Goal: Transaction & Acquisition: Purchase product/service

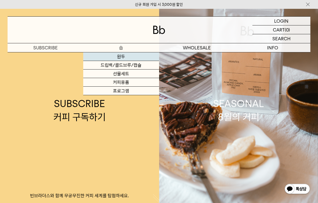
click at [122, 59] on link "원두" at bounding box center [121, 56] width 76 height 9
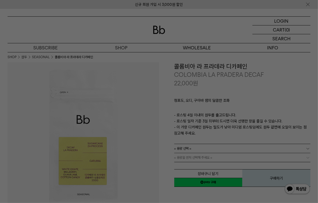
click at [167, 53] on div at bounding box center [159, 101] width 318 height 203
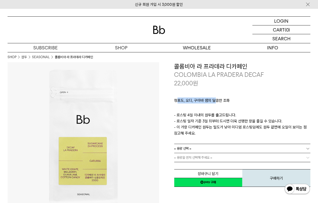
drag, startPoint x: 196, startPoint y: 104, endPoint x: 214, endPoint y: 103, distance: 18.5
click at [214, 103] on p "청포도, 오디, 구아바 잼의 달콤한 조화" at bounding box center [242, 102] width 137 height 9
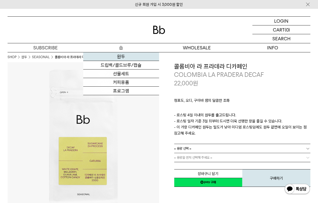
click at [124, 55] on link "원두" at bounding box center [121, 56] width 76 height 9
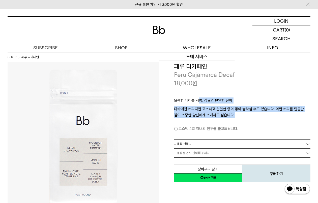
drag, startPoint x: 200, startPoint y: 92, endPoint x: 261, endPoint y: 115, distance: 64.8
click at [261, 115] on div "달콤한 메이플 시럽, 감귤의 편안한 산미 디카페인 커피지만 고소하고 달달한 향이 좋아 놀라실 수도 있습니다. 이런 커피를 달콤한 잠이 소중한 …" at bounding box center [242, 114] width 137 height 52
click at [261, 115] on p "디카페인 커피지만 고소하고 달달한 향이 좋아 놀라실 수도 있습니다. 이런 커피를 달콤한 잠이 소중한 당신에게 소개하고 싶습니다." at bounding box center [242, 112] width 137 height 12
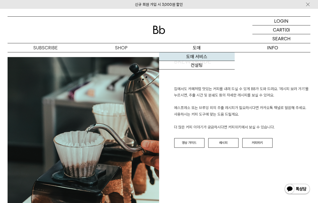
scroll to position [442, 0]
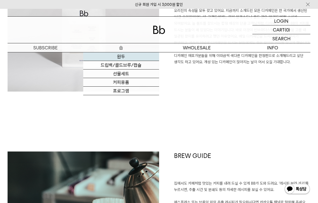
click at [127, 60] on link "원두" at bounding box center [121, 56] width 76 height 9
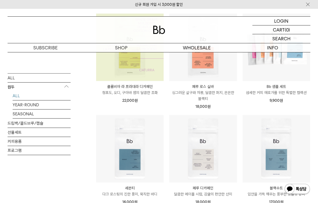
scroll to position [158, 0]
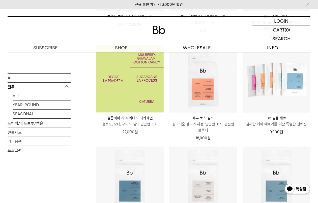
click at [114, 94] on img at bounding box center [130, 79] width 68 height 68
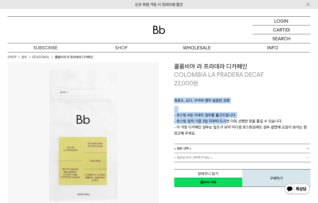
click at [223, 123] on p "- 로스팅 4일 이내의 원두를 출고드립니다. - 로스팅 일자 기준 3일 뒤부터 드시면 더욱 선명한 향을 즐길 수 있습니다. - 이 가향 디카페…" at bounding box center [242, 124] width 137 height 24
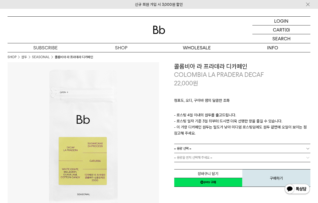
scroll to position [32, 0]
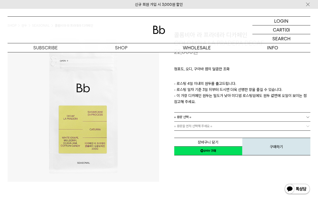
click at [172, 104] on div "**********" at bounding box center [235, 94] width 152 height 126
click at [203, 118] on link "= 용량 선택 =" at bounding box center [242, 117] width 137 height 9
click at [196, 135] on li "600g" at bounding box center [244, 135] width 131 height 9
click at [202, 127] on link "= 분쇄도 선택 =" at bounding box center [242, 126] width 137 height 9
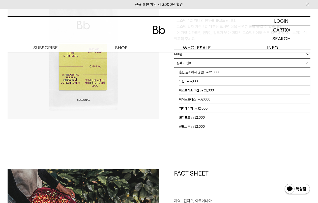
scroll to position [63, 0]
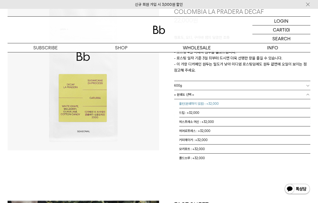
click at [201, 104] on li "홀빈(분쇄하지 않음) : +32,000" at bounding box center [244, 103] width 131 height 9
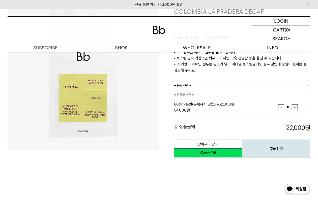
scroll to position [32, 0]
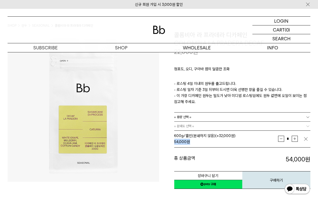
drag, startPoint x: 203, startPoint y: 142, endPoint x: 173, endPoint y: 144, distance: 30.4
click at [173, 144] on div "**********" at bounding box center [235, 110] width 152 height 159
click at [190, 140] on div "54,000 원" at bounding box center [226, 142] width 104 height 6
drag, startPoint x: 204, startPoint y: 136, endPoint x: 179, endPoint y: 137, distance: 25.0
click at [179, 137] on span "600g/홀빈(분쇄하지 않음) (+32,000원)" at bounding box center [205, 136] width 62 height 5
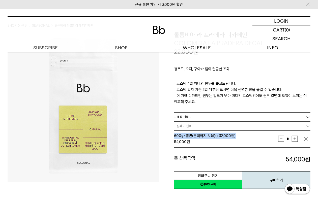
click at [179, 137] on span "600g/홀빈(분쇄하지 않음) (+32,000원)" at bounding box center [205, 136] width 62 height 5
click at [185, 134] on span "600g/홀빈(분쇄하지 않음) (+32,000원)" at bounding box center [205, 136] width 62 height 5
click at [216, 140] on div "54,000 원" at bounding box center [226, 142] width 104 height 6
click at [278, 128] on link "= 분쇄도 선택 =" at bounding box center [242, 126] width 137 height 9
click at [307, 137] on img "button" at bounding box center [306, 139] width 5 height 5
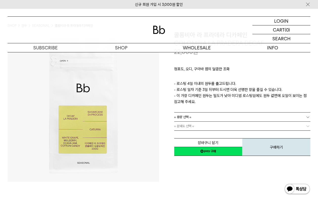
click at [306, 126] on b at bounding box center [308, 126] width 5 height 5
click at [308, 115] on b at bounding box center [308, 117] width 5 height 5
click at [220, 134] on li "600g" at bounding box center [244, 135] width 131 height 9
click at [200, 129] on link "= 분쇄도 선택 =" at bounding box center [242, 126] width 137 height 9
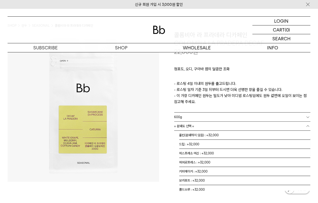
click at [201, 128] on link "= 분쇄도 선택 =" at bounding box center [242, 126] width 137 height 9
click at [196, 114] on link "600g" at bounding box center [242, 117] width 137 height 9
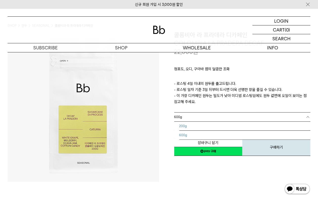
click at [194, 123] on li "200g" at bounding box center [244, 126] width 131 height 9
click at [195, 129] on link "= 분쇄도 선택 =" at bounding box center [242, 126] width 137 height 9
click at [194, 128] on span "= 분쇄도 선택 =" at bounding box center [184, 126] width 20 height 9
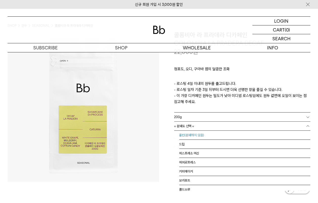
click at [199, 137] on li "홀빈(분쇄하지 않음)" at bounding box center [244, 135] width 131 height 9
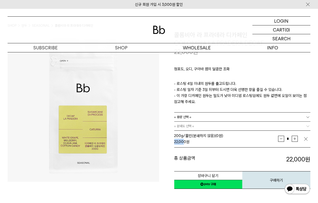
drag, startPoint x: 185, startPoint y: 143, endPoint x: 170, endPoint y: 144, distance: 14.7
click at [170, 144] on div "**********" at bounding box center [235, 110] width 152 height 159
click at [172, 144] on div "**********" at bounding box center [235, 110] width 152 height 159
click at [170, 145] on div "**********" at bounding box center [235, 110] width 152 height 159
click at [187, 139] on div "22,000 원" at bounding box center [226, 142] width 104 height 6
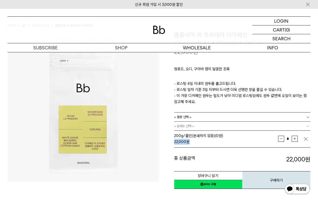
click at [207, 142] on div "22,000 원" at bounding box center [226, 142] width 104 height 6
click at [268, 114] on link "= 용량 선택 =" at bounding box center [242, 117] width 137 height 9
click at [271, 123] on li "200g" at bounding box center [244, 126] width 131 height 9
click at [202, 117] on link "200g" at bounding box center [242, 117] width 137 height 9
click at [196, 136] on li "600g" at bounding box center [244, 135] width 131 height 9
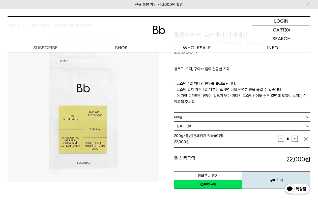
click at [196, 116] on link "600g" at bounding box center [242, 117] width 137 height 9
click at [194, 123] on li "200g" at bounding box center [244, 126] width 131 height 9
click at [194, 124] on span "= 분쇄도 선택 =" at bounding box center [184, 126] width 20 height 9
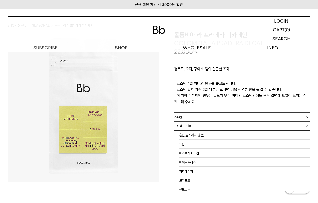
click at [196, 125] on link "= 분쇄도 선택 =" at bounding box center [242, 126] width 137 height 9
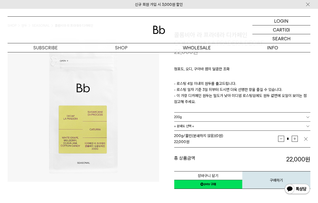
click at [198, 117] on link "200g" at bounding box center [242, 117] width 137 height 9
click at [191, 134] on li "600g" at bounding box center [244, 135] width 131 height 9
click at [192, 130] on div "= 분쇄도 선택 = = 분쇄도 선택 = 홀빈(분쇄하지 않음) 드립 에스프레소 머신 에어로프레스 커피메이커 모카포트 콜드브루" at bounding box center [242, 126] width 137 height 9
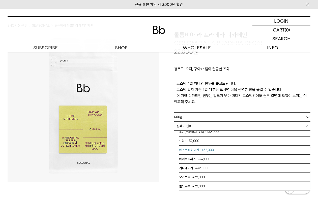
scroll to position [0, 0]
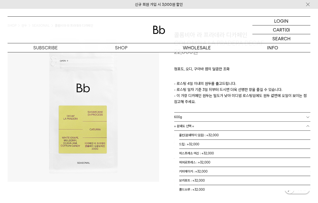
click at [148, 145] on img at bounding box center [84, 107] width 152 height 152
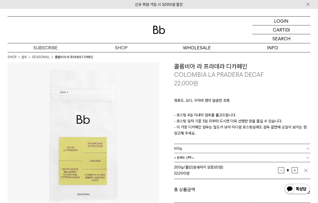
click at [181, 146] on span "600g" at bounding box center [178, 148] width 8 height 9
click at [158, 156] on img at bounding box center [84, 138] width 152 height 152
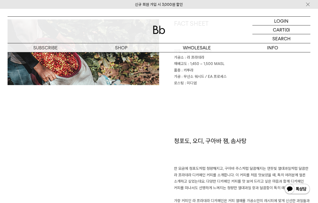
scroll to position [189, 0]
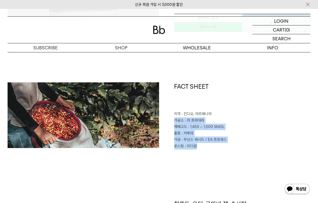
drag, startPoint x: 171, startPoint y: 121, endPoint x: 206, endPoint y: 155, distance: 49.4
click at [206, 155] on div "FACT SHEET 지역 : 킨디오, 아르메니아 가공소 : 라 프라데라 재배고도 : 1,450 ~ 1,500 MASL 품종 : 카투라 가공 :…" at bounding box center [159, 142] width 303 height 118
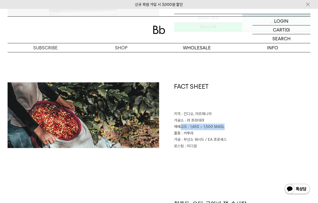
drag, startPoint x: 183, startPoint y: 126, endPoint x: 180, endPoint y: 126, distance: 3.3
click at [180, 126] on p "재배고도 : 1,450 ~ 1,500 MASL" at bounding box center [242, 127] width 137 height 7
click at [180, 126] on span "재배고도" at bounding box center [180, 127] width 13 height 5
click at [244, 131] on div "FACT SHEET 지역 : 킨디오, 아르메니아 가공소 : 라 프라데라 재배고도 : 1,450 ~ 1,500 MASL 품종 : 카투라 가공 :…" at bounding box center [235, 116] width 152 height 67
click at [244, 131] on p "품종 : 카투라" at bounding box center [242, 133] width 137 height 7
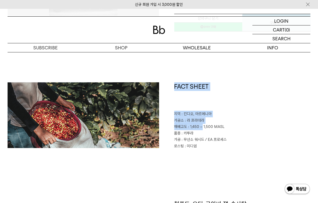
drag, startPoint x: 198, startPoint y: 126, endPoint x: 140, endPoint y: 126, distance: 58.3
click at [140, 126] on div "FACT SHEET 지역 : 킨디오, 아르메니아 가공소 : 라 프라데라 재배고도 : 1,450 ~ 1,500 MASL 품종 : 카투라 가공 :…" at bounding box center [159, 142] width 303 height 118
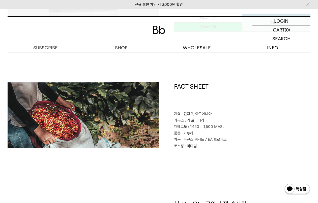
click at [219, 135] on p "품종 : 카투라" at bounding box center [242, 133] width 137 height 7
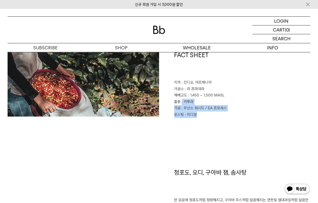
drag, startPoint x: 182, startPoint y: 102, endPoint x: 220, endPoint y: 124, distance: 44.4
click at [220, 124] on div "FACT SHEET 지역 : 킨디오, 아르메니아 가공소 : 라 프라데라 재배고도 : 1,450 ~ 1,500 MASL 품종 : 카투라 가공 :…" at bounding box center [159, 110] width 303 height 118
drag, startPoint x: 185, startPoint y: 109, endPoint x: 213, endPoint y: 108, distance: 28.3
click at [213, 108] on span ": 무산소 워시드 / EA 프로세스" at bounding box center [204, 108] width 45 height 5
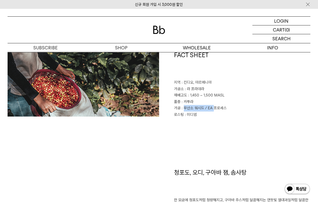
click at [213, 108] on span ": 무산소 워시드 / EA 프로세스" at bounding box center [204, 108] width 45 height 5
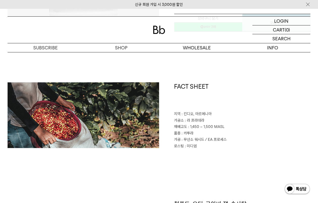
scroll to position [315, 0]
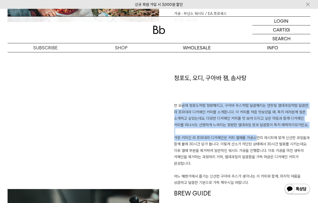
drag, startPoint x: 177, startPoint y: 108, endPoint x: 249, endPoint y: 137, distance: 77.6
click at [249, 137] on p "한 모금에 청포도처럼 청량해지고, 구아바 주스처럼 달콤해지는 연둣빛 열대과일처럼 달콤한 라 프라데라 디카페인 커피를 소개합니다. 이 커피를 처…" at bounding box center [242, 145] width 137 height 84
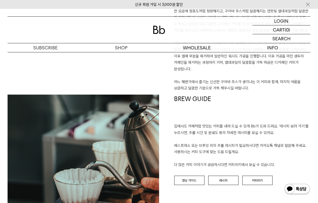
scroll to position [442, 0]
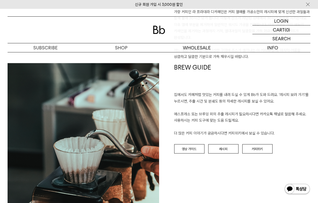
drag, startPoint x: 174, startPoint y: 100, endPoint x: 263, endPoint y: 136, distance: 96.5
click at [263, 136] on div "BREW GUIDE 집에서도 카페처럼 맛있는 커피를 내려 드실 ﻿수 있게 Bb가 도와 드려요. '레시피 보러 가기'를 누르시면, 추출 시간 및…" at bounding box center [235, 139] width 152 height 152
click at [263, 136] on p "집에서도 카페처럼 맛있는 커피를 내려 드실 ﻿수 있게 Bb가 도와 드려요. '레시피 보러 가기'를 누르시면, 추출 시간 및 분쇄도 등의 자세한…" at bounding box center [242, 114] width 137 height 45
click at [229, 148] on link "레시피" at bounding box center [223, 150] width 30 height 10
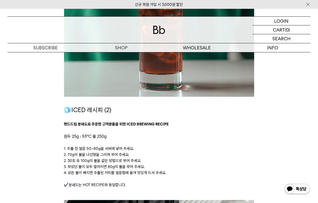
scroll to position [1009, 0]
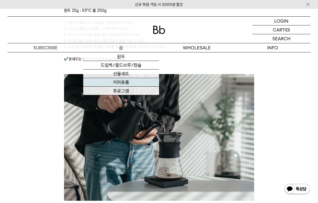
click at [124, 81] on link "커피용품" at bounding box center [121, 82] width 76 height 9
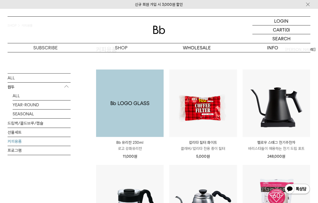
scroll to position [95, 0]
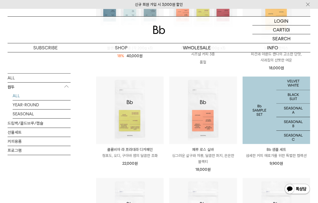
scroll to position [158, 0]
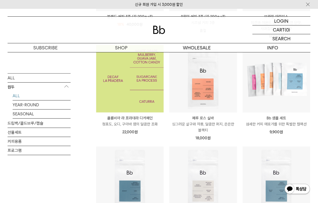
click at [141, 90] on img at bounding box center [130, 79] width 68 height 68
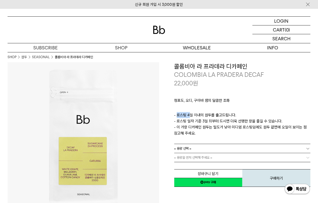
click at [243, 128] on p "- 로스팅 4일 이내의 원두를 출고드립니다. - 로스팅 일자 기준 3일 뒤부터 드시면 더욱 선명한 향을 즐길 수 있습니다. - 이 가향 디카페…" at bounding box center [242, 124] width 137 height 24
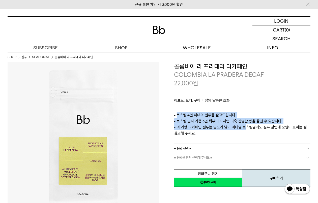
click at [243, 128] on p "- 로스팅 4일 이내의 원두를 출고드립니다. - 로스팅 일자 기준 3일 뒤부터 드시면 더욱 선명한 향을 즐길 수 있습니다. - 이 가향 디카페…" at bounding box center [242, 124] width 137 height 24
drag, startPoint x: 183, startPoint y: 123, endPoint x: 233, endPoint y: 129, distance: 49.5
click at [233, 129] on p "- 로스팅 4일 이내의 원두를 출고드립니다. - 로스팅 일자 기준 3일 뒤부터 드시면 더욱 선명한 향을 즐길 수 있습니다. - 이 가향 디카페…" at bounding box center [242, 124] width 137 height 24
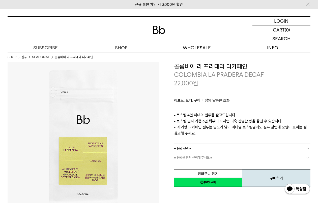
drag, startPoint x: 180, startPoint y: 127, endPoint x: 296, endPoint y: 133, distance: 116.5
click at [296, 133] on p "- 로스팅 4일 이내의 원두를 출고드립니다. - 로스팅 일자 기준 3일 뒤부터 드시면 더욱 선명한 향을 즐길 수 있습니다. - 이 가향 디카페…" at bounding box center [242, 124] width 137 height 24
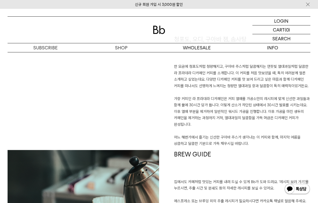
scroll to position [410, 0]
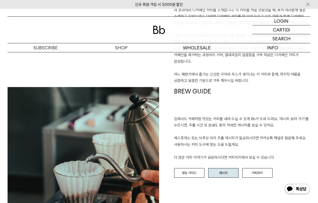
click at [222, 172] on link "레시피" at bounding box center [223, 174] width 30 height 10
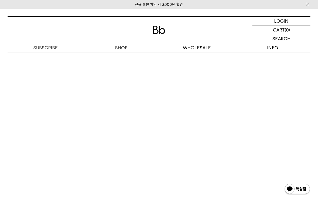
scroll to position [1284, 0]
